Goal: Task Accomplishment & Management: Manage account settings

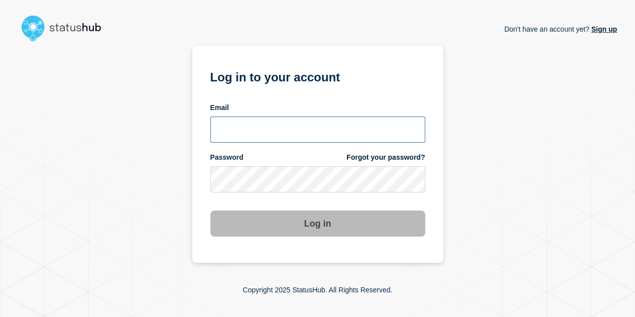
type input "[EMAIL_ADDRESS][DOMAIN_NAME]"
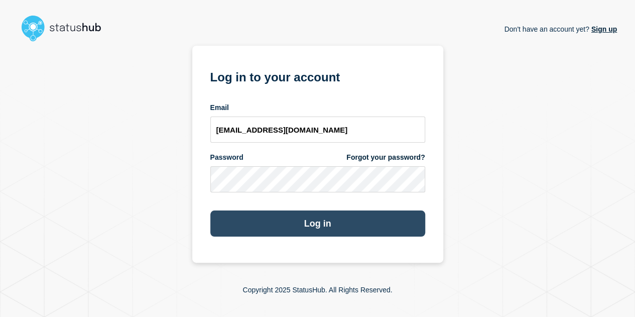
click at [310, 222] on button "Log in" at bounding box center [317, 223] width 215 height 26
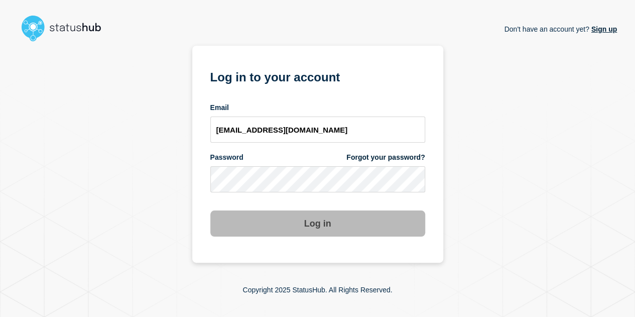
click at [356, 230] on button "Log in" at bounding box center [317, 223] width 215 height 26
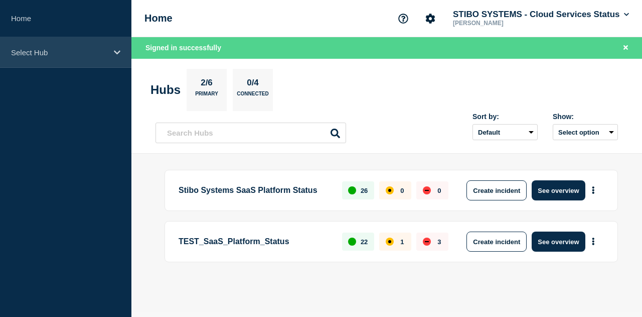
click at [112, 58] on div "Select Hub" at bounding box center [65, 52] width 131 height 31
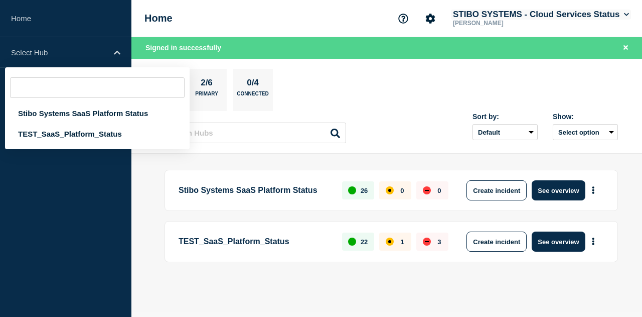
click at [628, 13] on icon at bounding box center [627, 15] width 6 height 6
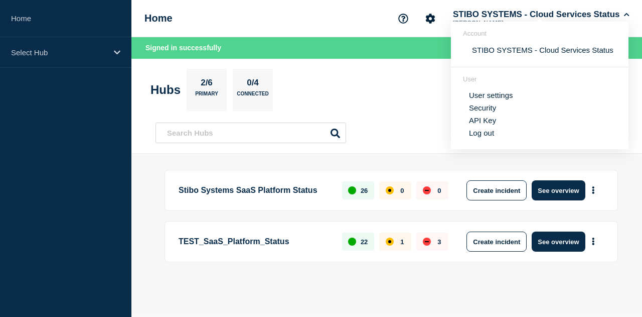
click at [504, 94] on link "User settings" at bounding box center [491, 95] width 44 height 9
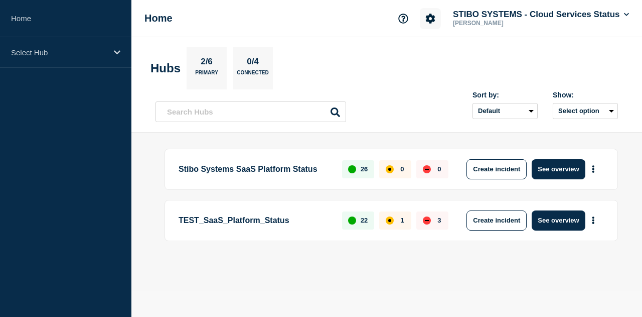
click at [426, 17] on icon "Account settings" at bounding box center [431, 19] width 10 height 10
click at [427, 56] on link "Team Members" at bounding box center [431, 59] width 52 height 9
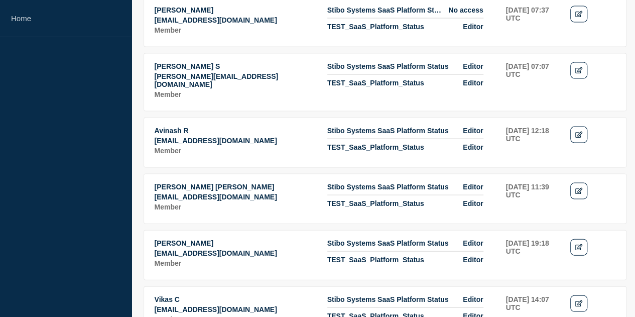
scroll to position [953, 0]
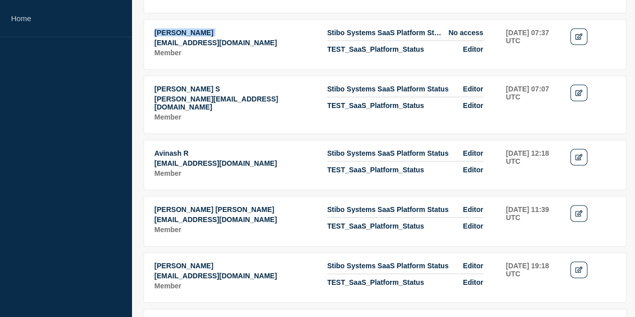
drag, startPoint x: 143, startPoint y: 70, endPoint x: 156, endPoint y: 102, distance: 34.7
click at [577, 40] on icon "Edit" at bounding box center [579, 37] width 8 height 7
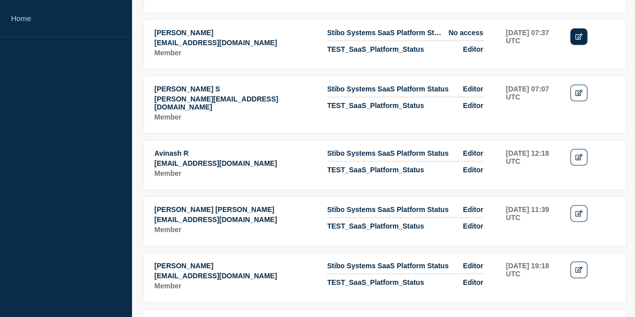
click at [575, 40] on icon "Edit" at bounding box center [579, 37] width 8 height 7
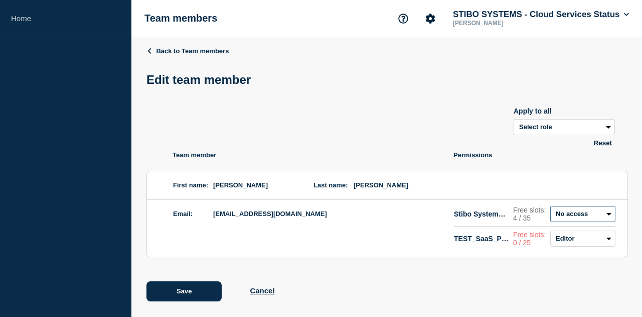
click at [550, 206] on select "Admin Manager Editor No access" at bounding box center [582, 214] width 65 height 16
click at [550, 210] on select "Admin Manager Editor No access" at bounding box center [582, 214] width 65 height 16
select select "2"
click at [550, 206] on select "Admin Manager Editor No access" at bounding box center [582, 214] width 65 height 16
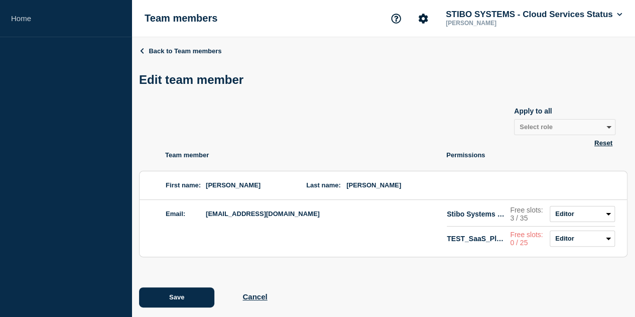
click at [205, 280] on div "Back to Team members Edit team member Apply to all Select role Admin Manager Ed…" at bounding box center [383, 184] width 488 height 294
click at [193, 295] on button "Save" at bounding box center [176, 297] width 75 height 20
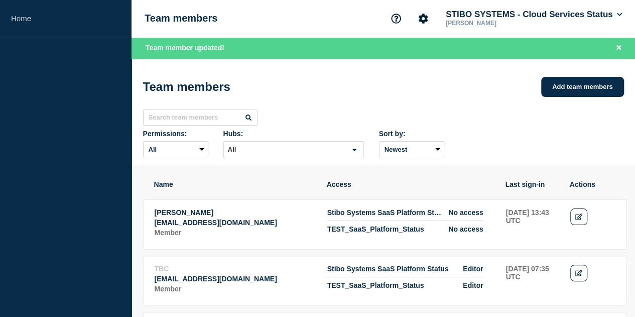
click at [442, 76] on div "Team members Add team members" at bounding box center [383, 87] width 481 height 30
click at [571, 89] on button "Add team members" at bounding box center [582, 87] width 83 height 20
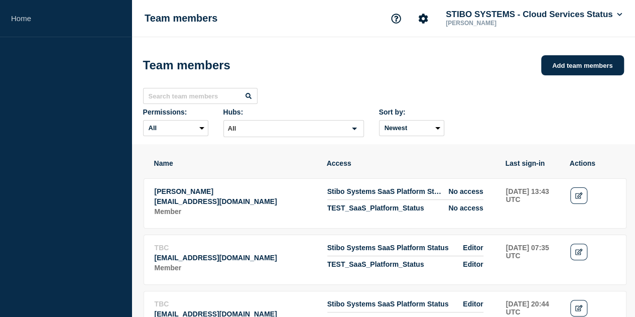
click at [457, 63] on div "Team members Add team members" at bounding box center [383, 65] width 481 height 30
click at [588, 66] on button "Add team members" at bounding box center [582, 65] width 83 height 20
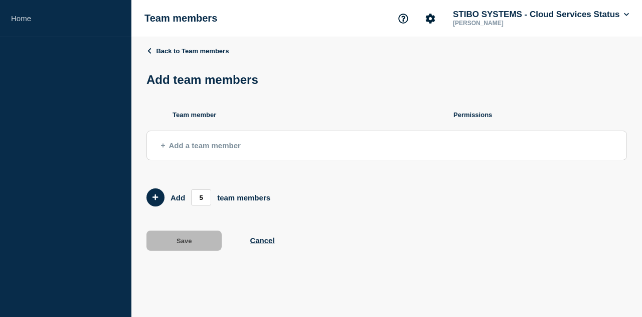
click at [200, 150] on span "Add a team member" at bounding box center [201, 145] width 80 height 9
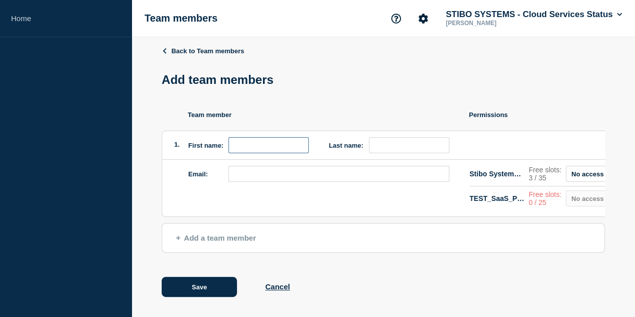
click at [236, 149] on input "first name" at bounding box center [268, 145] width 80 height 16
type input "Aditi"
click at [381, 149] on input "last name" at bounding box center [409, 145] width 80 height 16
drag, startPoint x: 364, startPoint y: 148, endPoint x: 323, endPoint y: 144, distance: 40.8
click at [329, 144] on div "Last name: navale" at bounding box center [389, 145] width 120 height 16
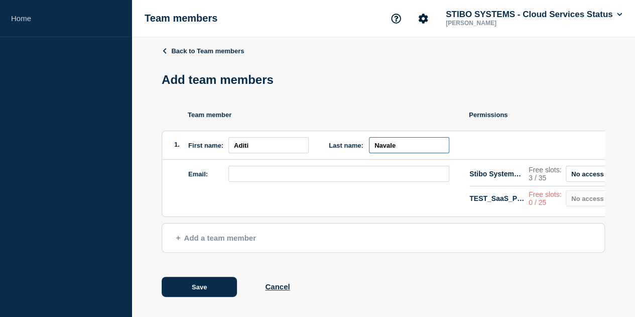
type input "Navale"
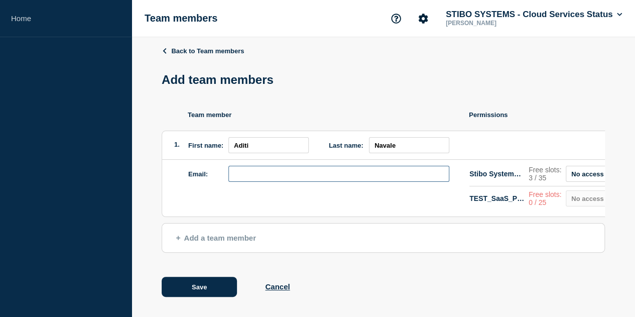
click at [246, 178] on input "email" at bounding box center [338, 174] width 221 height 16
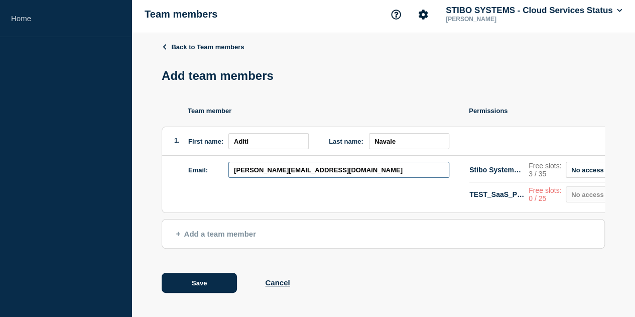
scroll to position [50, 0]
type input "adan@stibosystems.com"
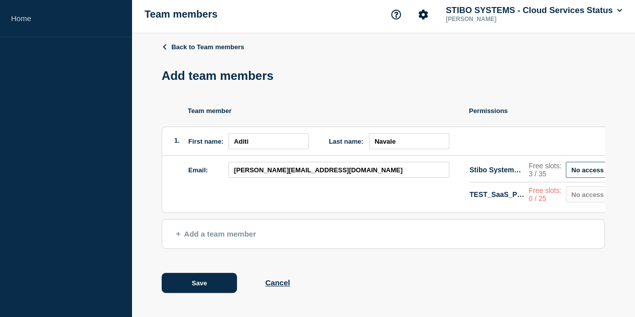
click at [578, 162] on select "Admin Manager Editor No access" at bounding box center [598, 170] width 65 height 16
select select "2"
click at [566, 162] on select "Admin Manager Editor No access" at bounding box center [598, 170] width 65 height 16
click at [530, 186] on p "Free slots: 0 / 25" at bounding box center [544, 194] width 33 height 16
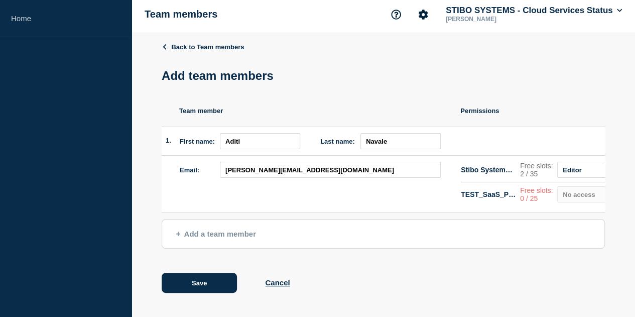
scroll to position [0, 0]
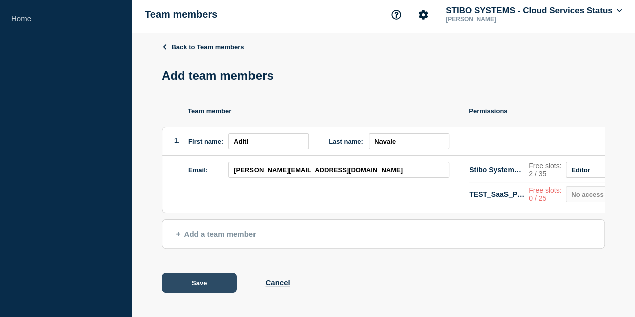
click at [170, 280] on button "Save" at bounding box center [199, 282] width 75 height 20
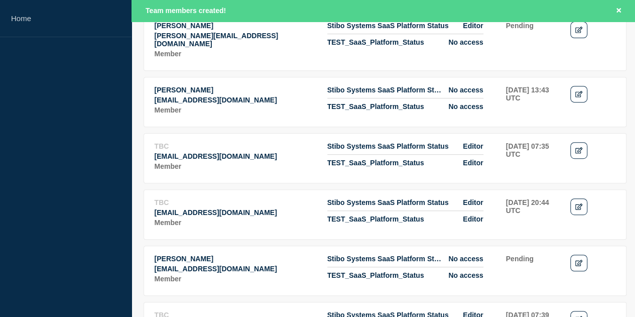
scroll to position [201, 0]
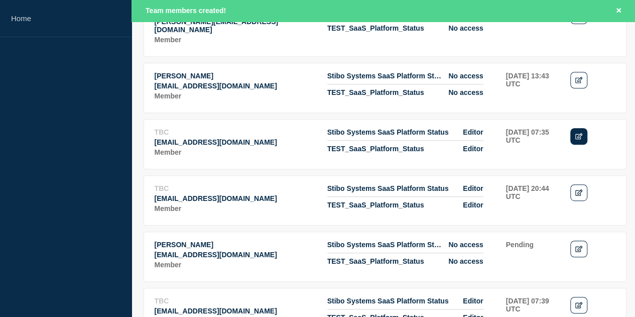
click at [578, 133] on icon "Edit" at bounding box center [579, 136] width 8 height 7
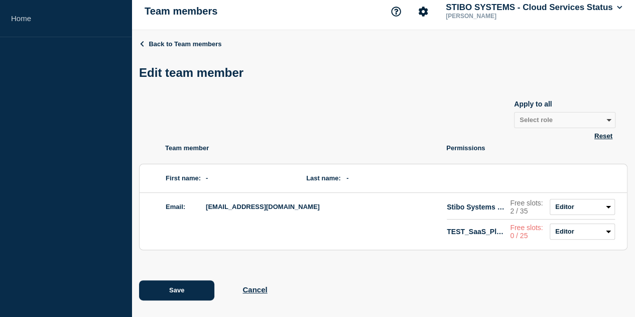
scroll to position [11, 0]
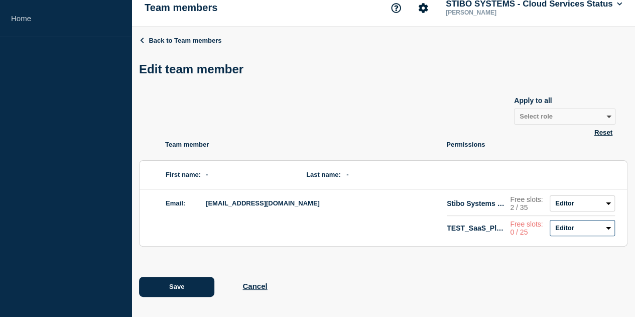
click at [579, 232] on select "Admin Manager Editor No access" at bounding box center [581, 228] width 65 height 16
select select "3"
click at [550, 222] on select "Admin Manager Editor No access" at bounding box center [581, 228] width 65 height 16
click at [267, 283] on button "Cancel" at bounding box center [254, 286] width 25 height 9
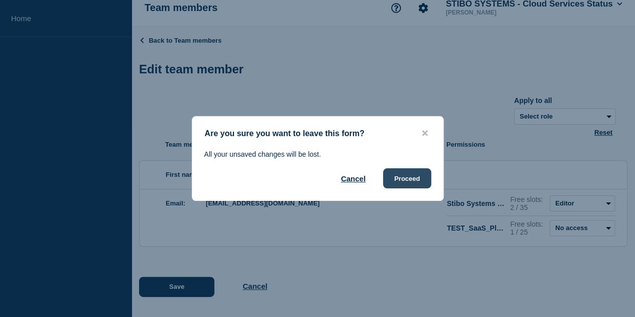
click at [407, 179] on button "Proceed" at bounding box center [407, 178] width 48 height 20
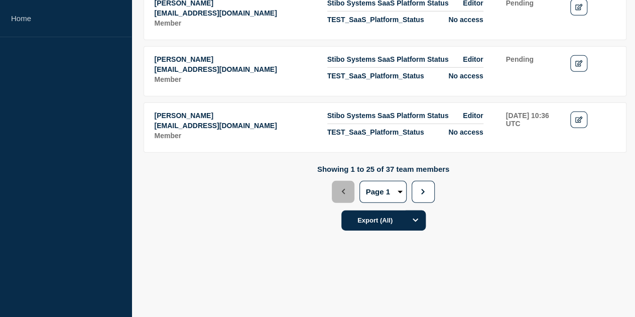
scroll to position [1468, 0]
click at [579, 67] on icon "Edit" at bounding box center [579, 63] width 8 height 7
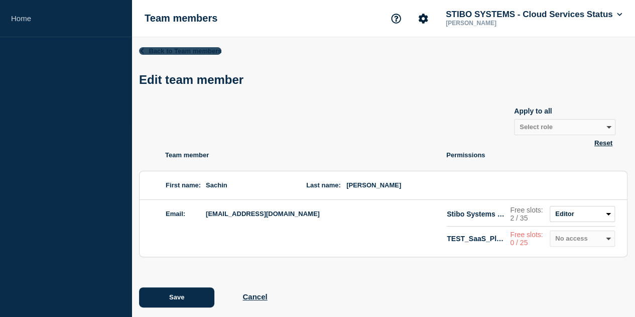
click at [187, 50] on link "Back to Team members" at bounding box center [180, 51] width 82 height 8
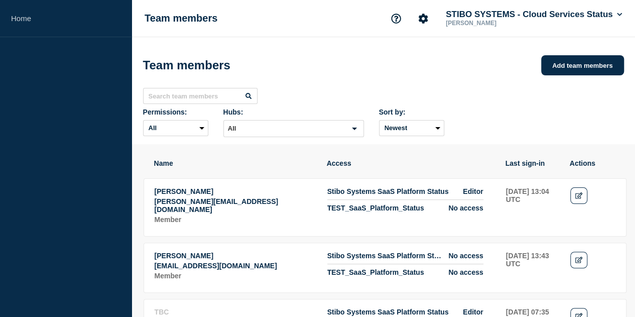
click at [328, 56] on div "Team members Add team members" at bounding box center [383, 65] width 481 height 30
click at [421, 19] on icon "Account settings" at bounding box center [423, 19] width 10 height 10
click at [330, 40] on div "Team members Add team members Permissions: All Admin Editor No access Hubs: All…" at bounding box center [382, 90] width 503 height 107
click at [301, 215] on p "Member" at bounding box center [236, 219] width 162 height 8
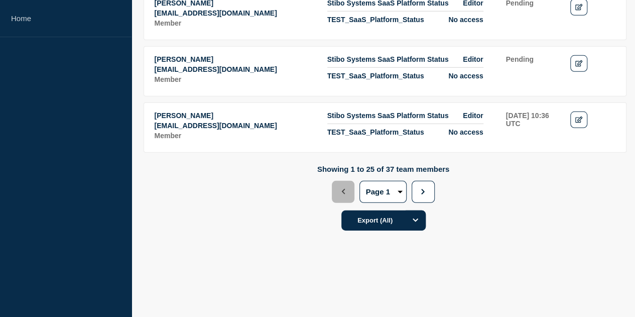
scroll to position [1519, 0]
click at [0, 0] on button "2" at bounding box center [0, 0] width 0 height 0
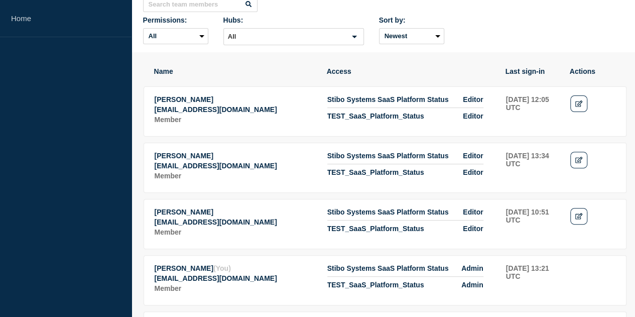
scroll to position [343, 0]
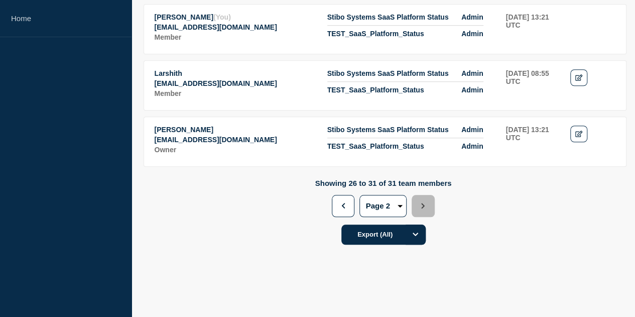
click at [0, 0] on button "1" at bounding box center [0, 0] width 0 height 0
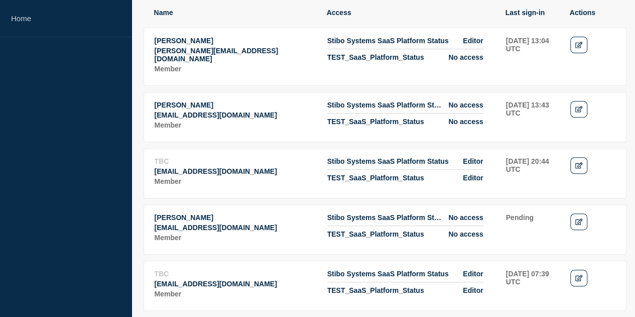
scroll to position [100, 0]
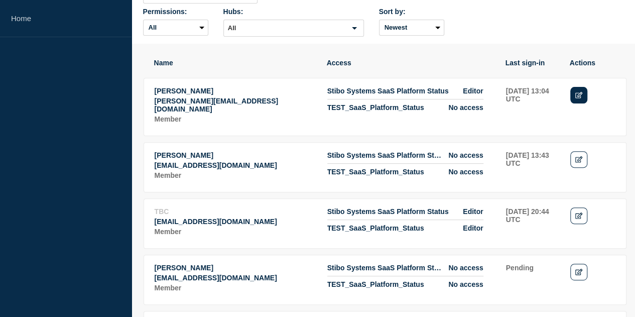
click at [580, 92] on icon "Edit" at bounding box center [579, 95] width 8 height 7
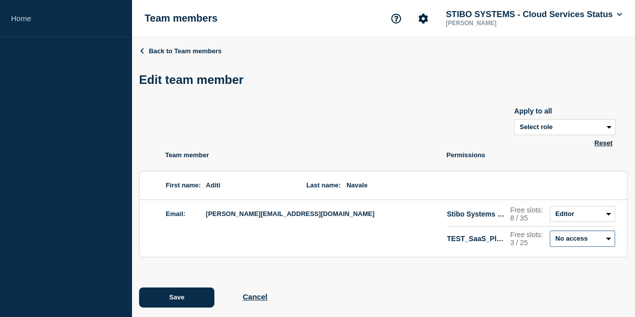
click at [574, 241] on select "Admin Manager Editor No access" at bounding box center [581, 238] width 65 height 16
select select "2"
click at [550, 232] on select "Admin Manager Editor No access" at bounding box center [581, 238] width 65 height 16
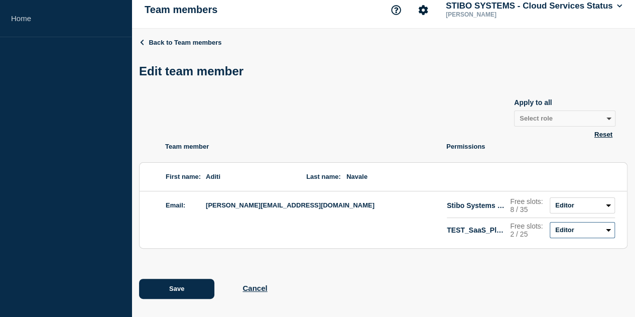
scroll to position [11, 0]
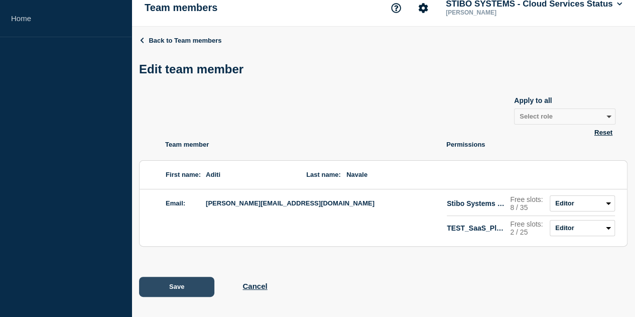
click at [201, 285] on button "Save" at bounding box center [176, 287] width 75 height 20
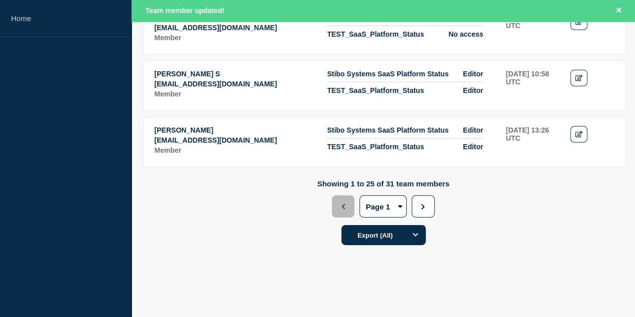
scroll to position [1505, 0]
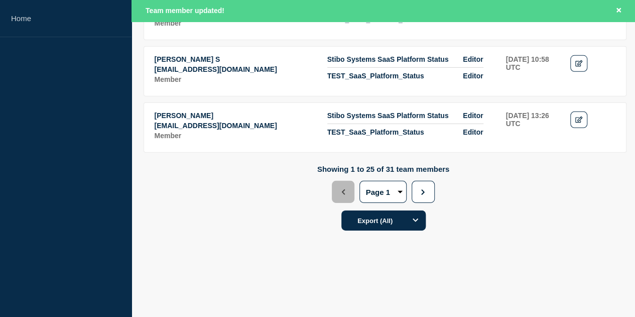
click at [326, 15] on div "Team member updated!" at bounding box center [382, 11] width 503 height 22
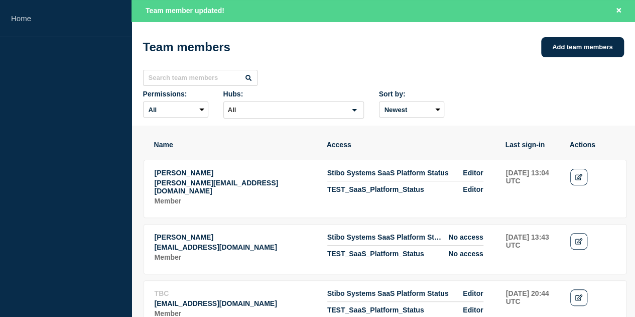
scroll to position [0, 0]
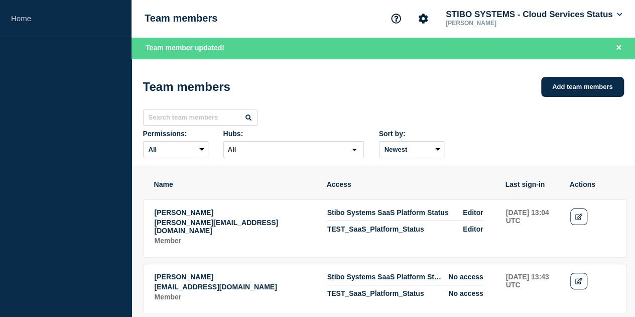
click at [364, 70] on div "Team members Add team members Permissions: All Admin Editor No access Hubs: All…" at bounding box center [382, 112] width 503 height 107
click at [459, 84] on div "Team members Add team members" at bounding box center [383, 87] width 481 height 30
